Goal: Information Seeking & Learning: Check status

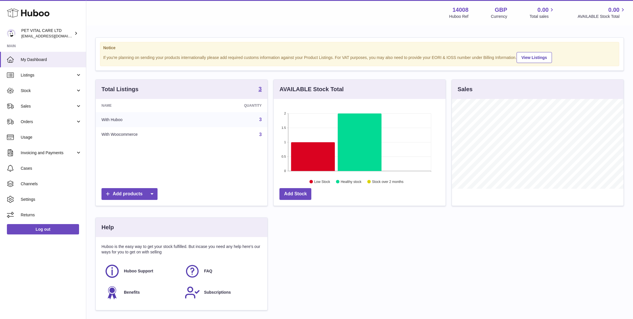
scroll to position [90, 172]
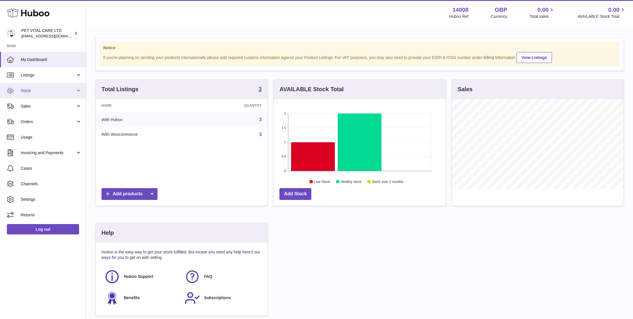
click at [34, 90] on span "Stock" at bounding box center [48, 90] width 55 height 5
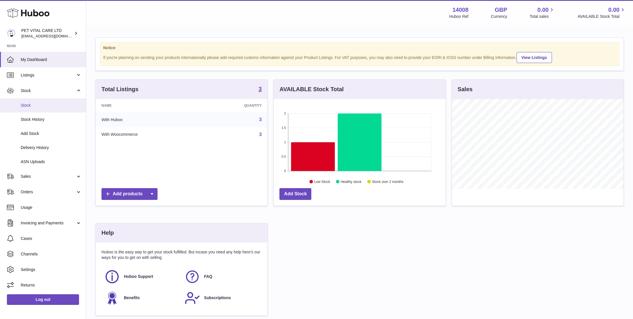
click at [34, 103] on span "Stock" at bounding box center [51, 105] width 61 height 5
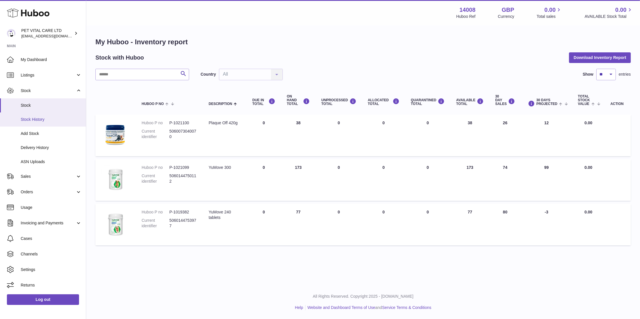
click at [34, 117] on span "Stock History" at bounding box center [51, 119] width 61 height 5
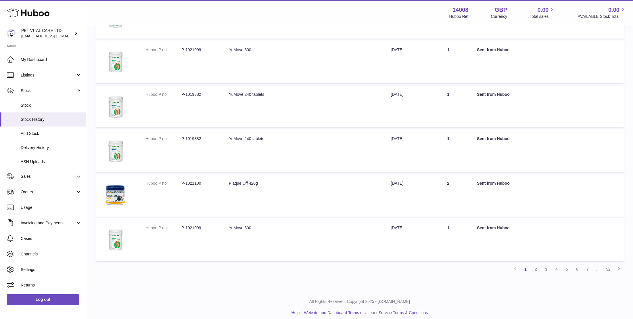
scroll to position [289, 0]
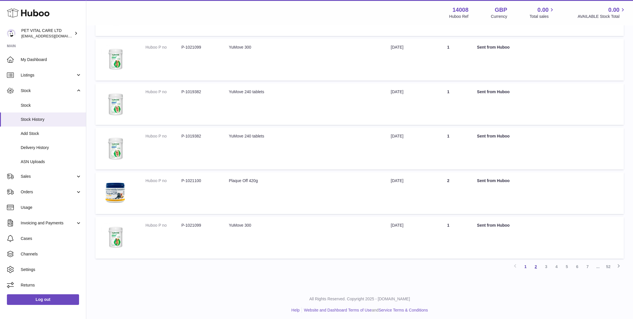
click at [535, 264] on link "2" at bounding box center [535, 266] width 10 height 10
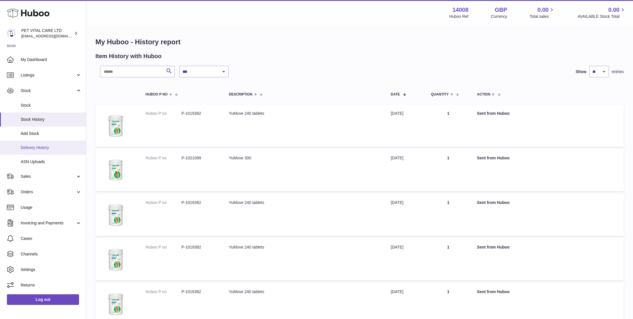
click at [31, 147] on span "Delivery History" at bounding box center [51, 147] width 61 height 5
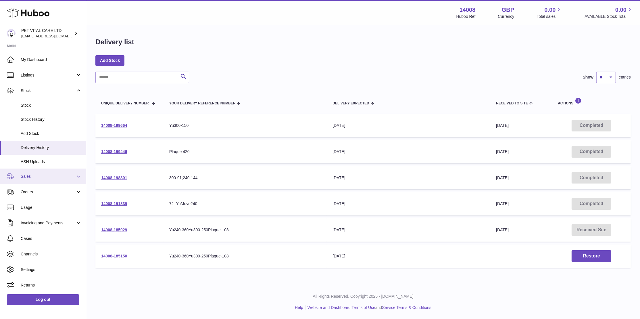
click at [79, 176] on link "Sales" at bounding box center [43, 176] width 86 height 16
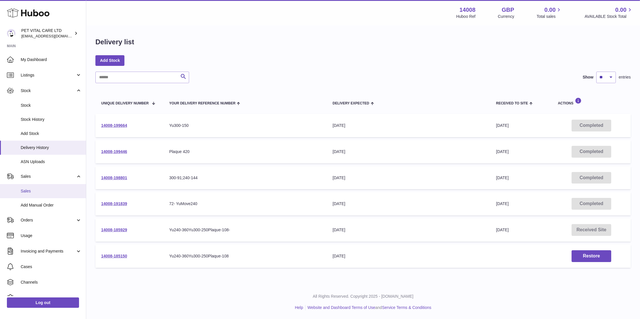
click at [26, 191] on span "Sales" at bounding box center [51, 190] width 61 height 5
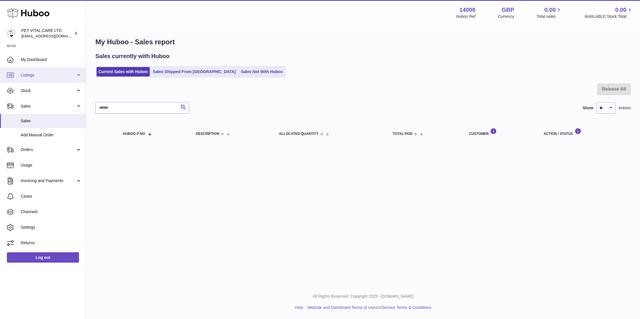
click at [32, 76] on span "Listings" at bounding box center [48, 74] width 55 height 5
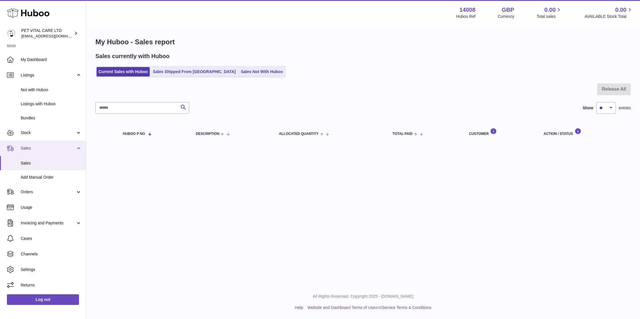
click at [24, 146] on span "Sales" at bounding box center [48, 147] width 55 height 5
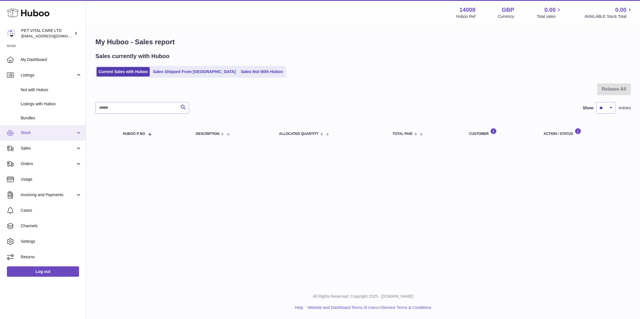
click at [81, 135] on link "Stock" at bounding box center [43, 133] width 86 height 16
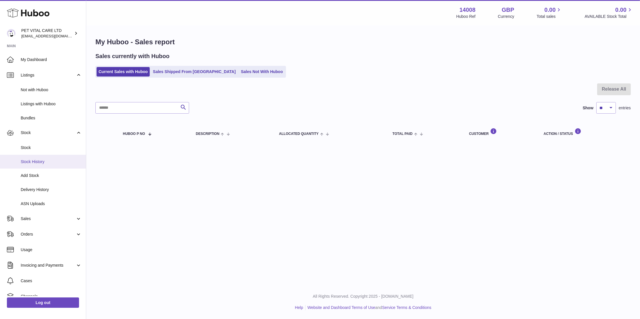
click at [36, 161] on span "Stock History" at bounding box center [51, 161] width 61 height 5
